Goal: Transaction & Acquisition: Download file/media

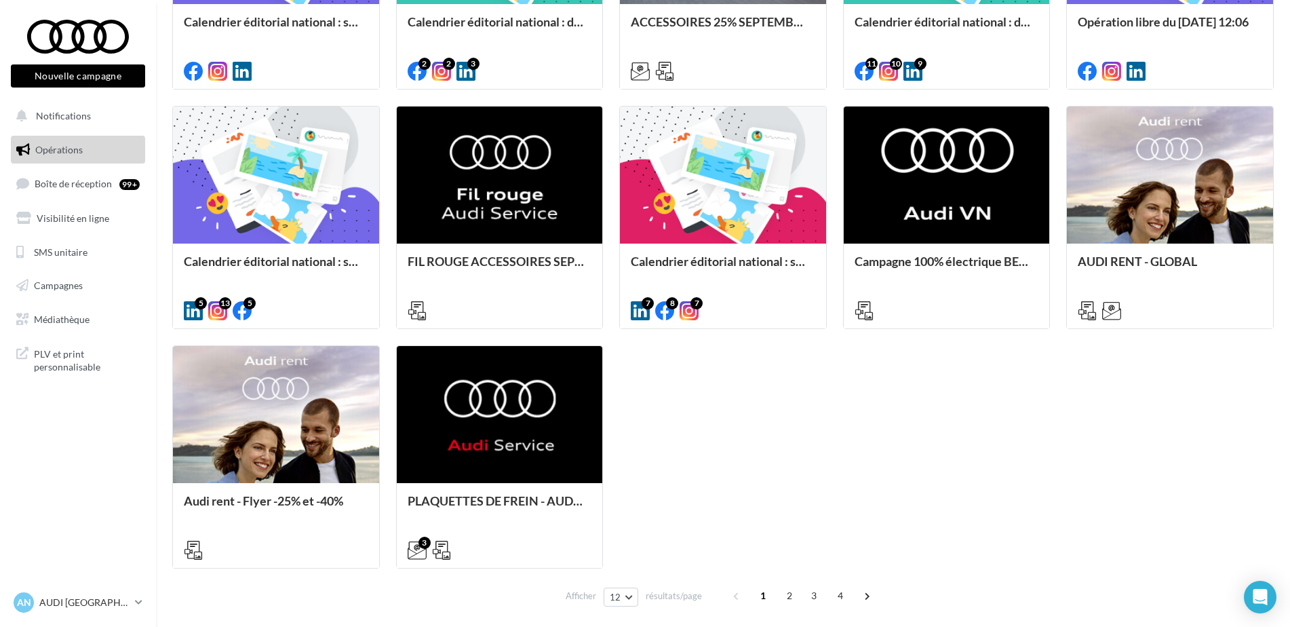
scroll to position [570, 0]
click at [60, 315] on span "Médiathèque" at bounding box center [62, 319] width 56 height 12
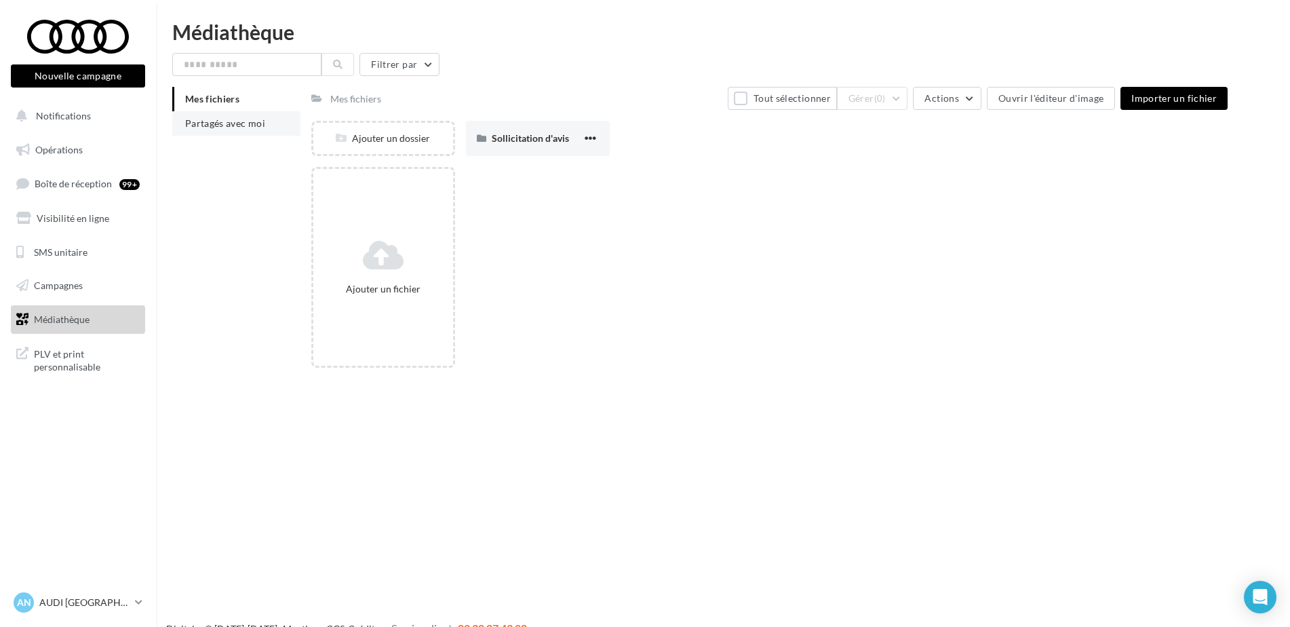
click at [225, 122] on span "Partagés avec moi" at bounding box center [225, 123] width 80 height 12
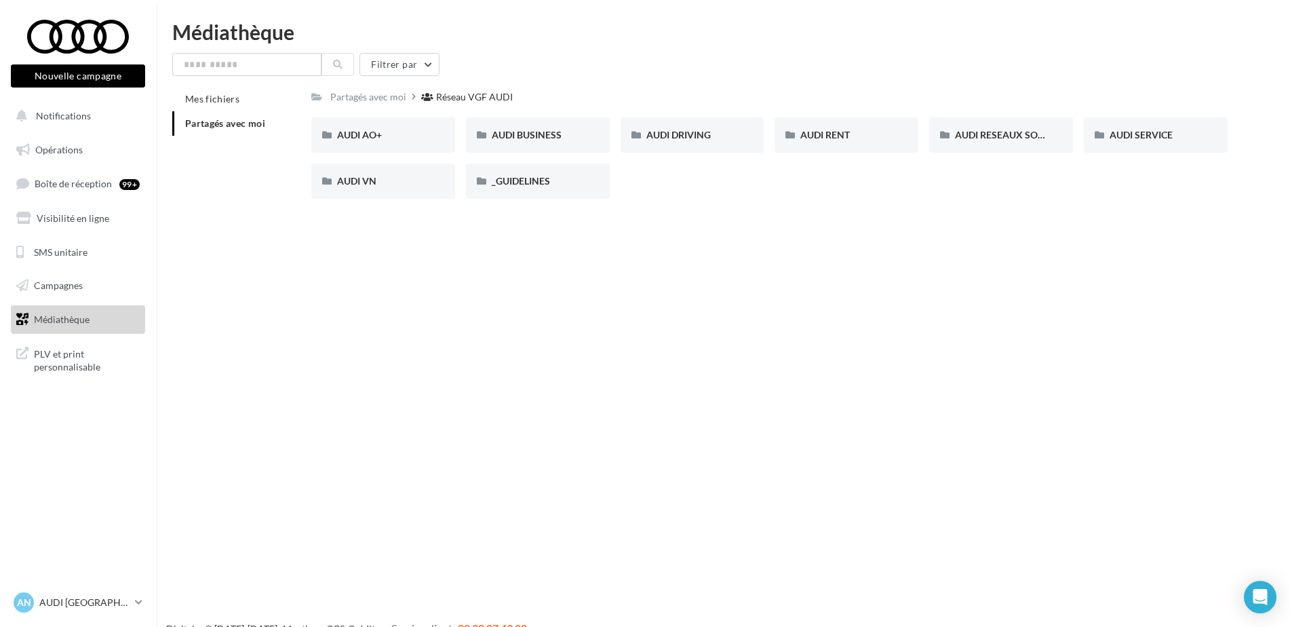
click at [482, 217] on div "Nouvelle campagne Nouvelle campagne Notifications Opérations Boîte de réception…" at bounding box center [645, 335] width 1290 height 627
click at [1171, 135] on span "AUDI SERVICE" at bounding box center [1141, 135] width 63 height 12
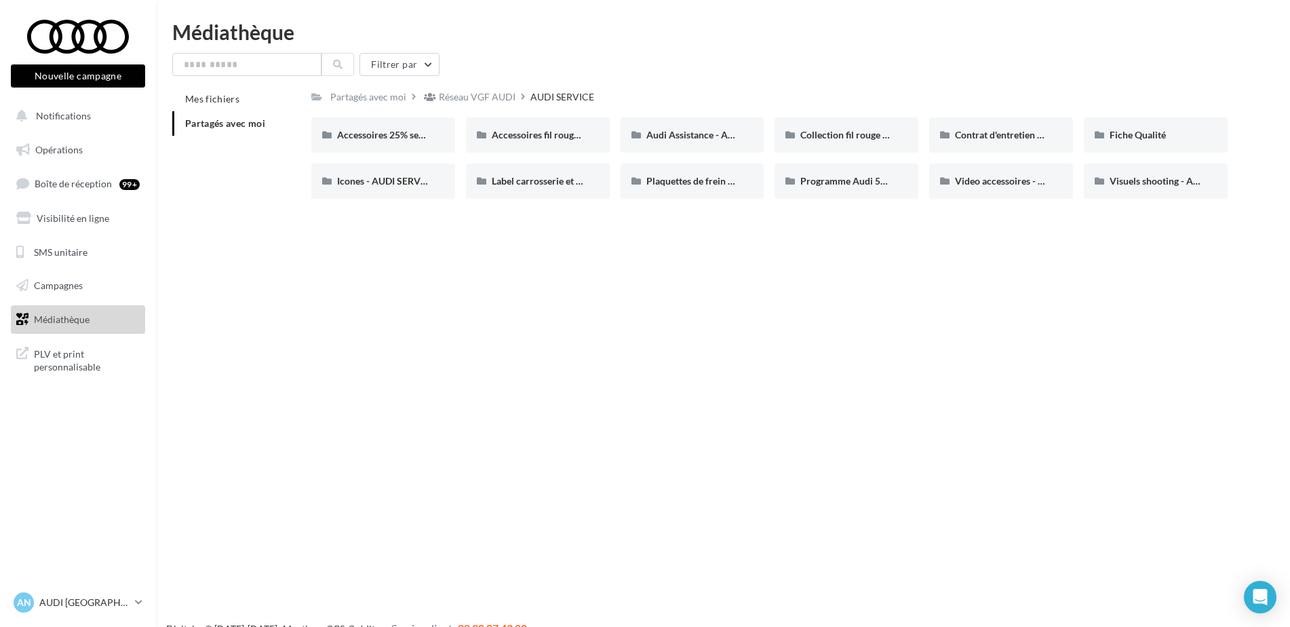
click at [798, 307] on div "Nouvelle campagne Nouvelle campagne Notifications Opérations Boîte de réception…" at bounding box center [645, 335] width 1290 height 627
click at [661, 390] on div "Nouvelle campagne Nouvelle campagne Notifications Opérations Boîte de réception…" at bounding box center [645, 335] width 1290 height 627
click at [1010, 132] on span "Contrat d'entretien - AUDI SERVICE" at bounding box center [1030, 135] width 151 height 12
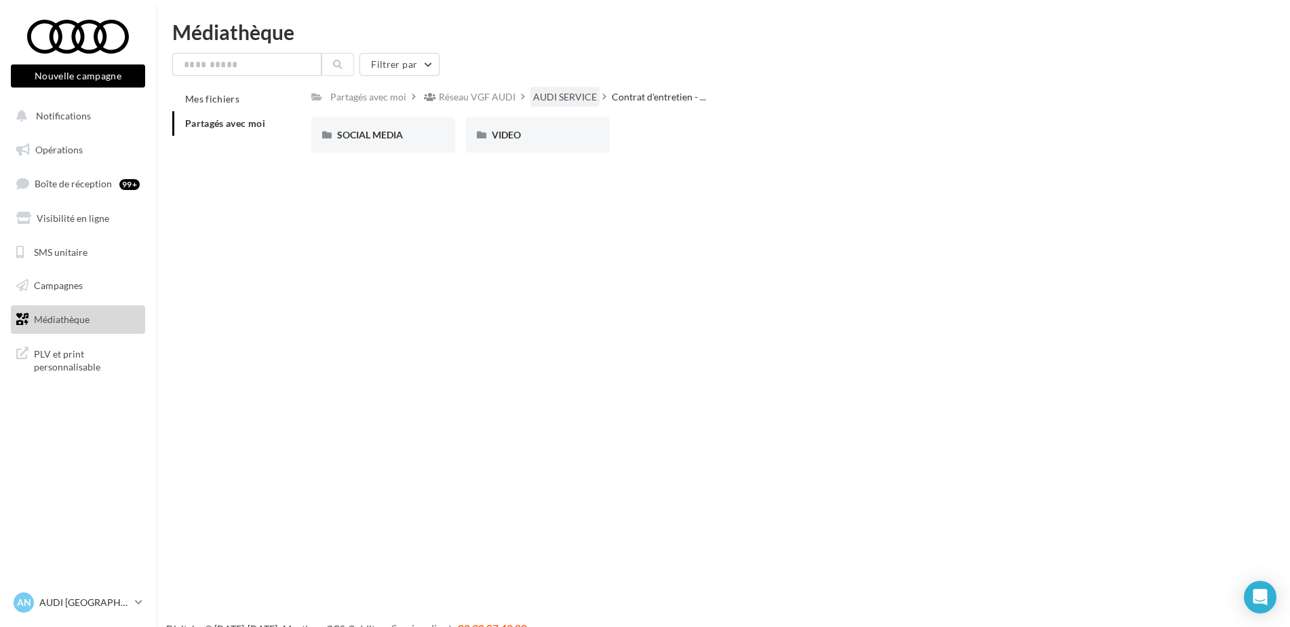
click at [578, 105] on div "AUDI SERVICE" at bounding box center [564, 97] width 69 height 20
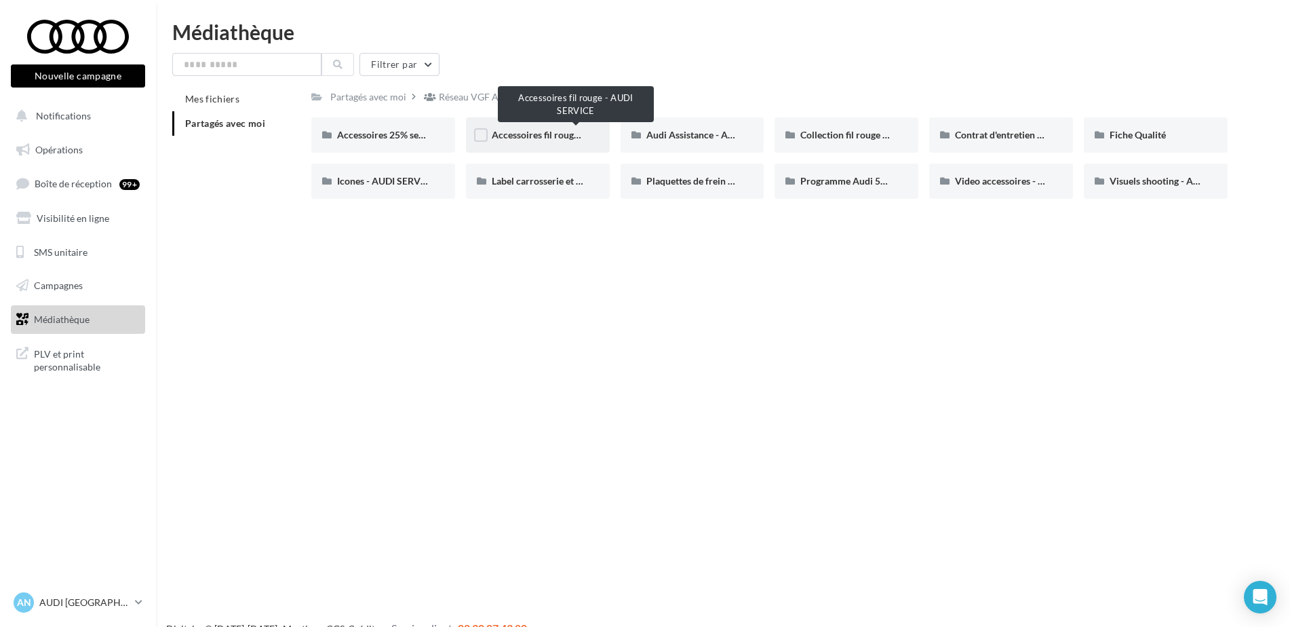
click at [540, 139] on span "Accessoires fil rouge - AUDI SERVICE" at bounding box center [570, 135] width 157 height 12
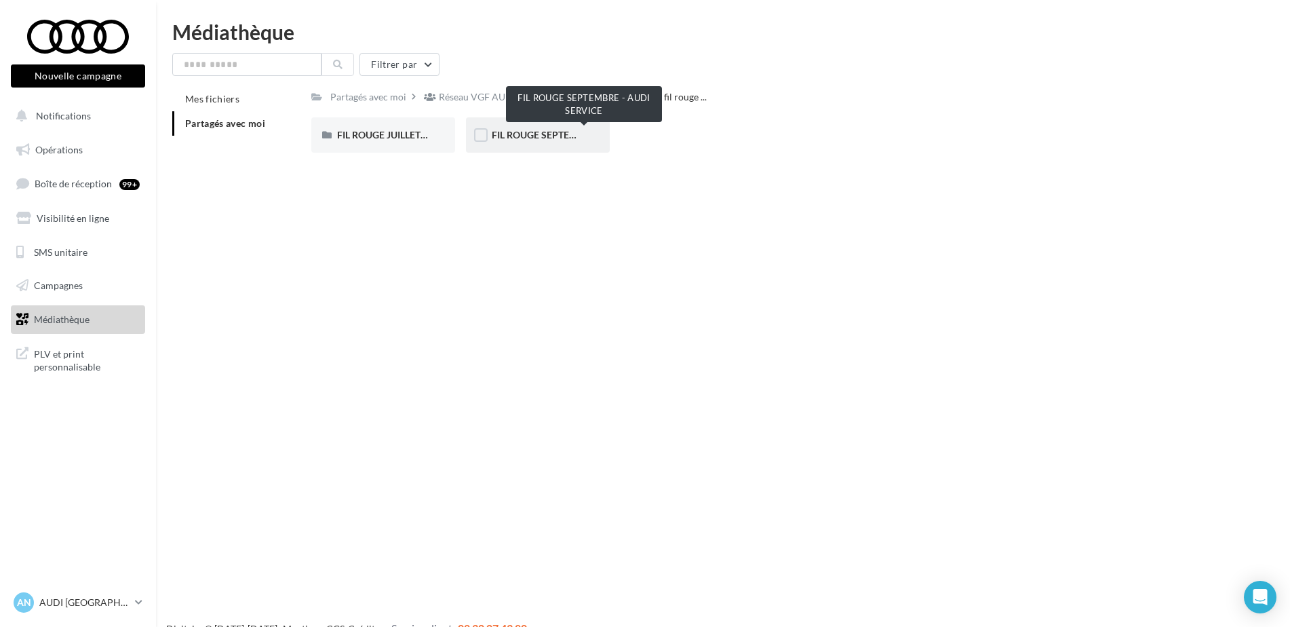
click at [532, 134] on span "FIL ROUGE SEPTEMBRE - AUDI SERVICE" at bounding box center [579, 135] width 174 height 12
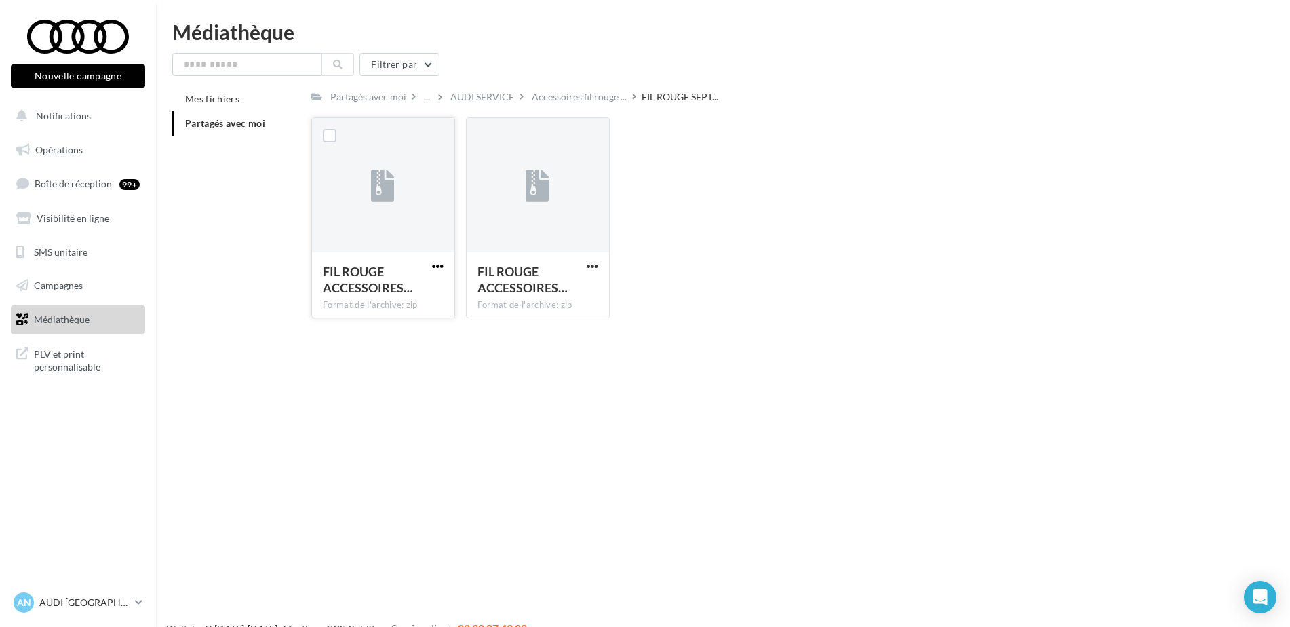
click at [437, 264] on span "button" at bounding box center [438, 266] width 12 height 12
click at [399, 289] on button "Télécharger" at bounding box center [379, 292] width 136 height 35
